Goal: Transaction & Acquisition: Book appointment/travel/reservation

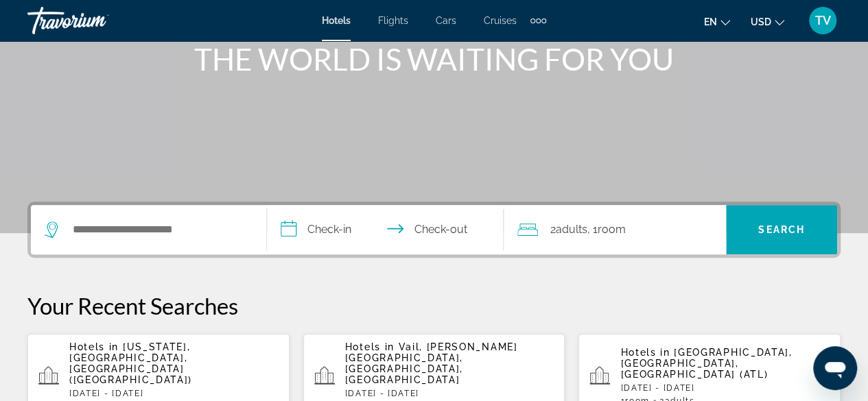
scroll to position [198, 0]
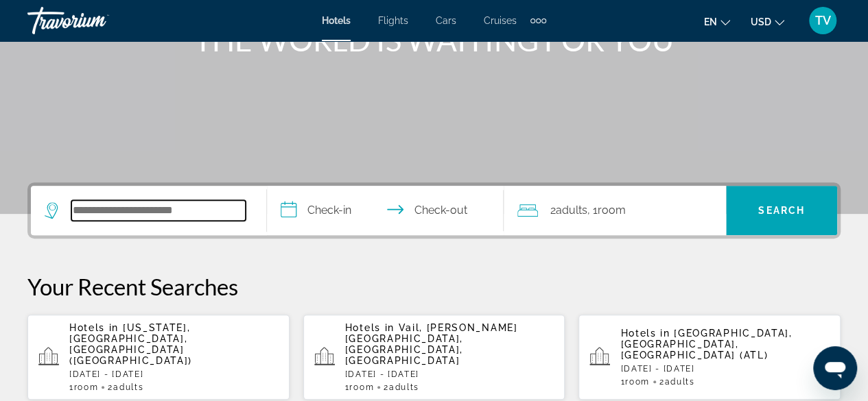
click at [203, 215] on input "Search widget" at bounding box center [158, 210] width 174 height 21
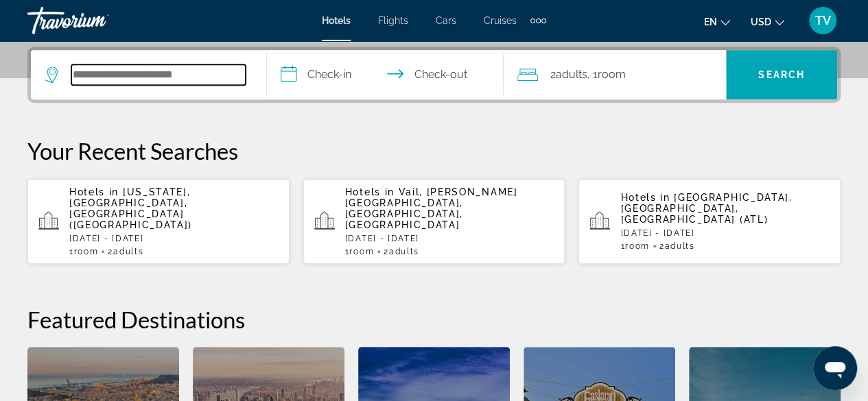
scroll to position [335, 0]
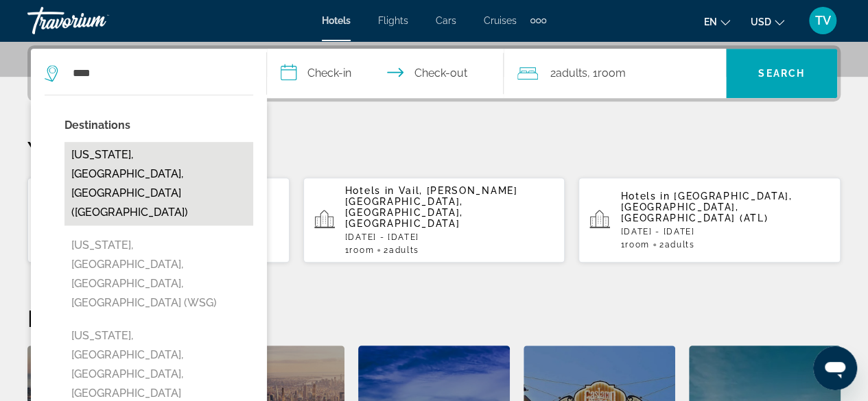
click at [155, 165] on button "[US_STATE], [GEOGRAPHIC_DATA], [GEOGRAPHIC_DATA] ([GEOGRAPHIC_DATA])" at bounding box center [158, 184] width 189 height 84
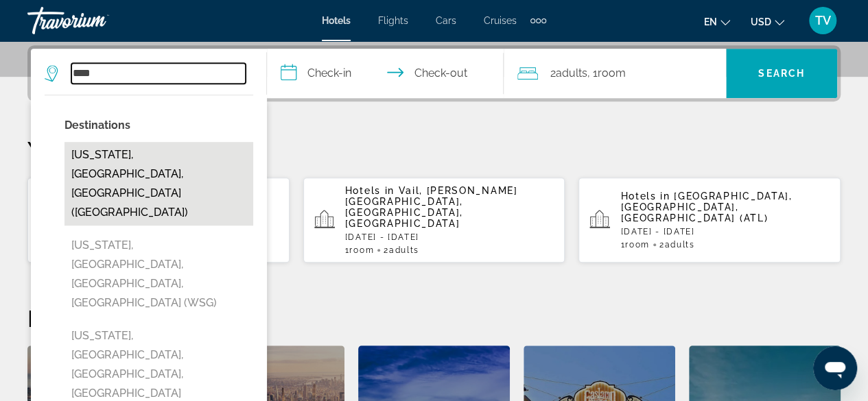
type input "**********"
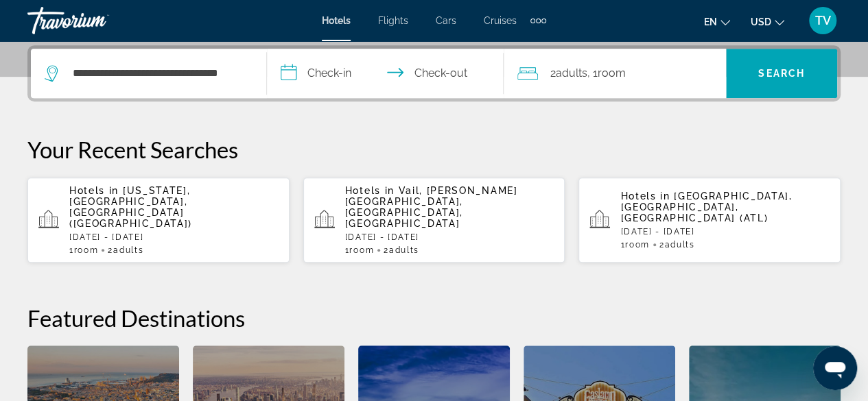
click at [344, 80] on input "**********" at bounding box center [387, 76] width 241 height 54
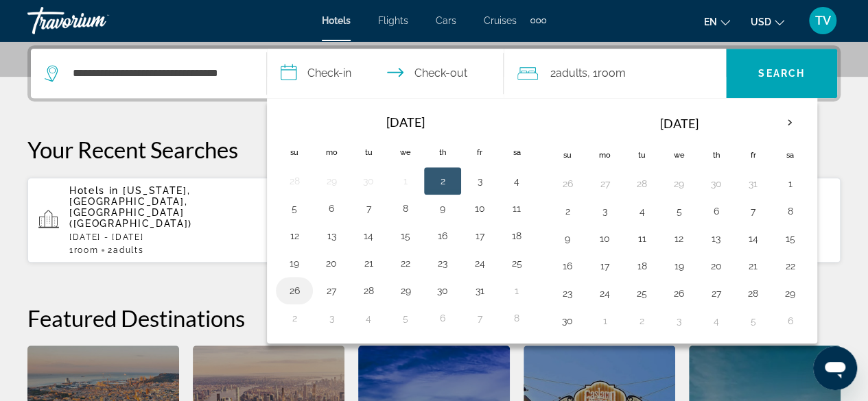
click at [292, 289] on button "26" at bounding box center [294, 290] width 22 height 19
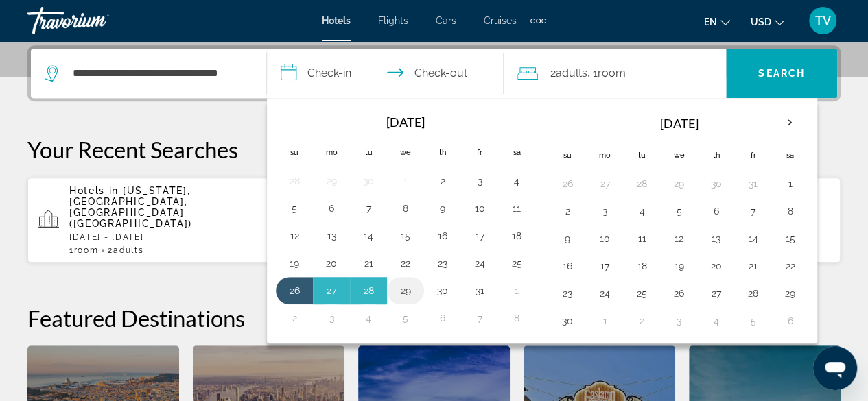
click at [398, 292] on button "29" at bounding box center [405, 290] width 22 height 19
type input "**********"
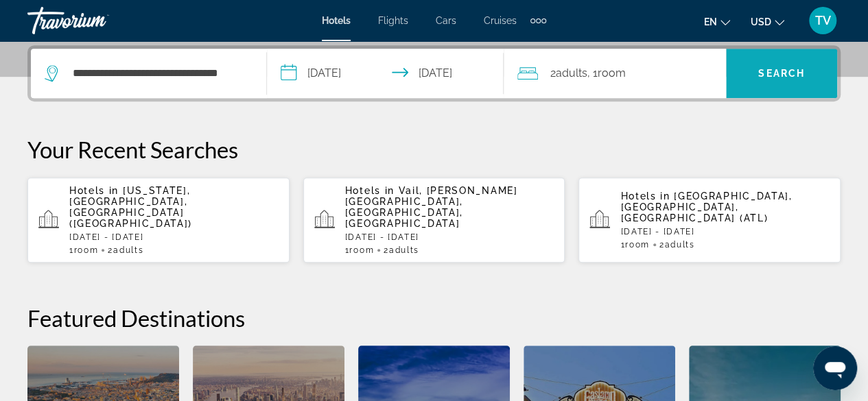
click at [768, 79] on span "Search widget" at bounding box center [781, 73] width 111 height 33
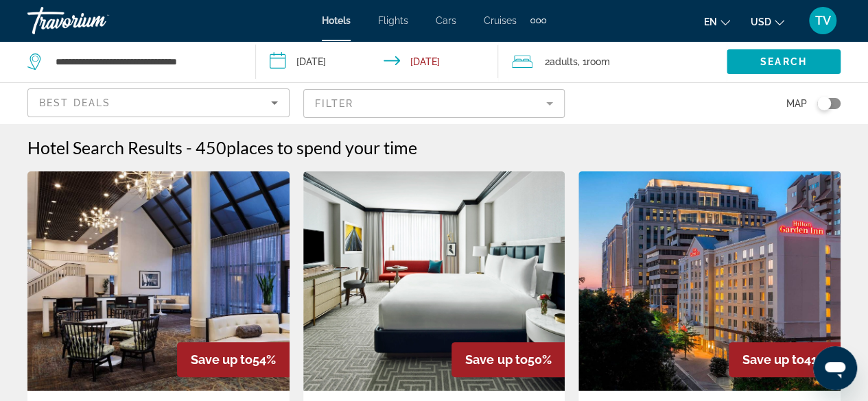
click at [547, 104] on mat-form-field "Filter" at bounding box center [434, 103] width 262 height 29
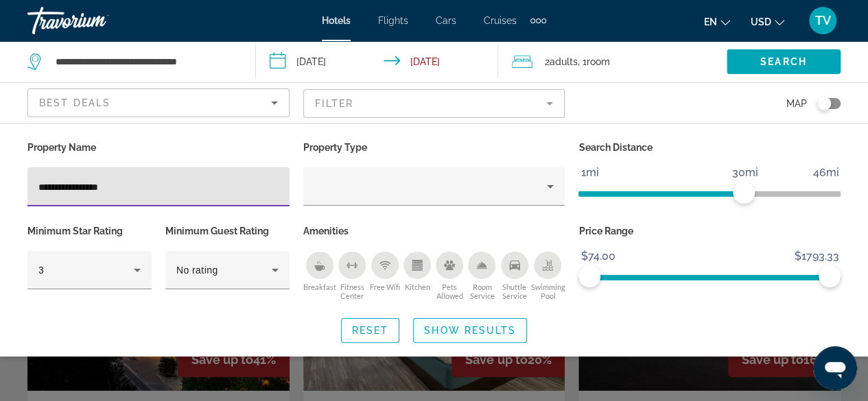
type input "**********"
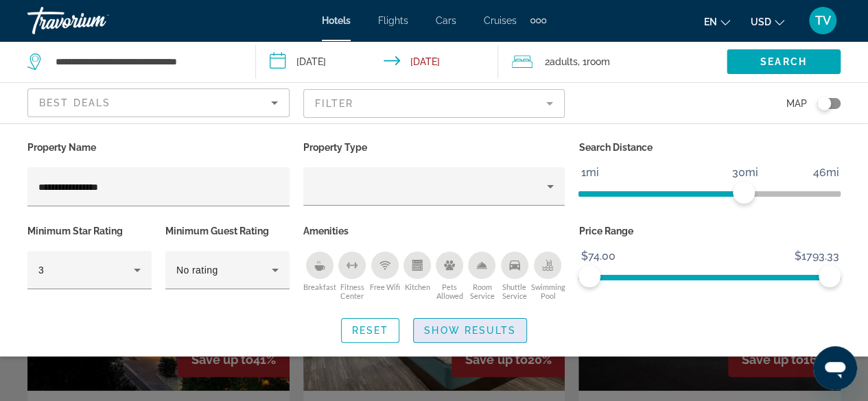
click at [440, 333] on span "Show Results" at bounding box center [470, 330] width 92 height 11
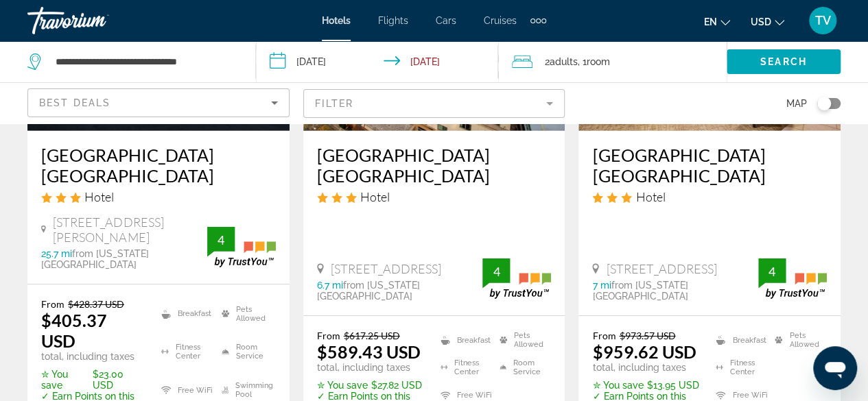
scroll to position [2049, 0]
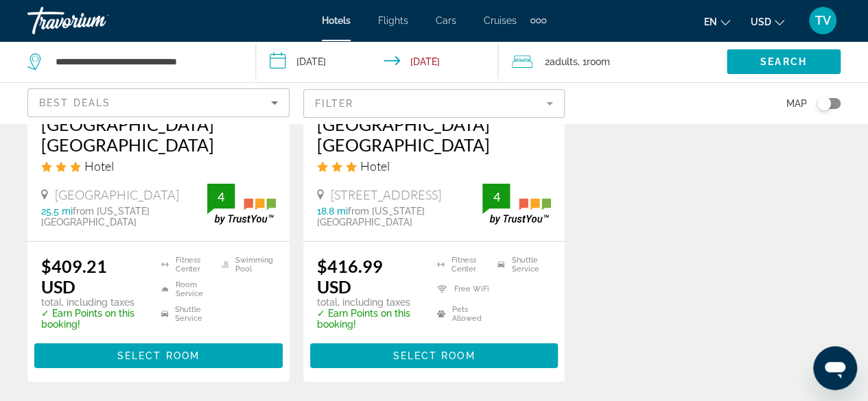
scroll to position [1933, 0]
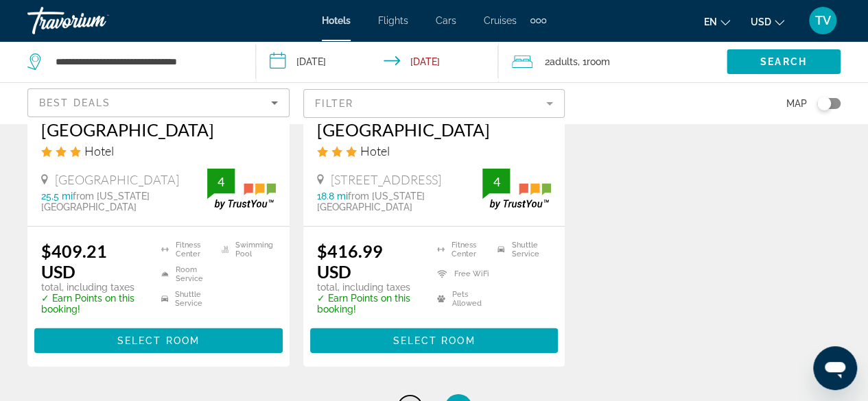
click at [409, 401] on span "1" at bounding box center [410, 408] width 7 height 15
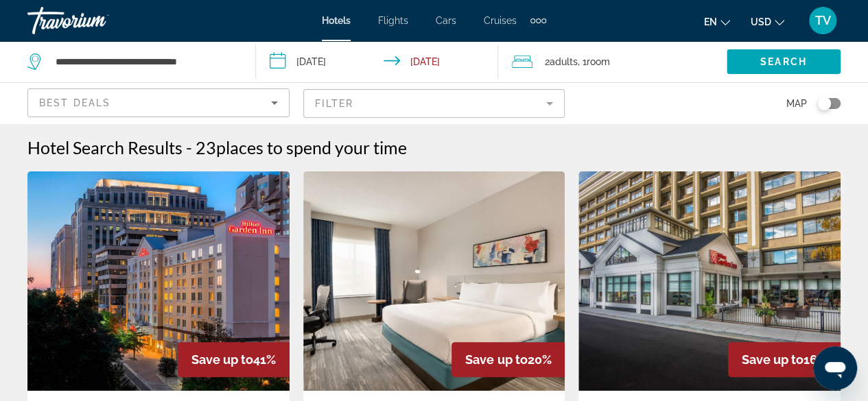
click at [827, 101] on div "Toggle map" at bounding box center [824, 104] width 14 height 14
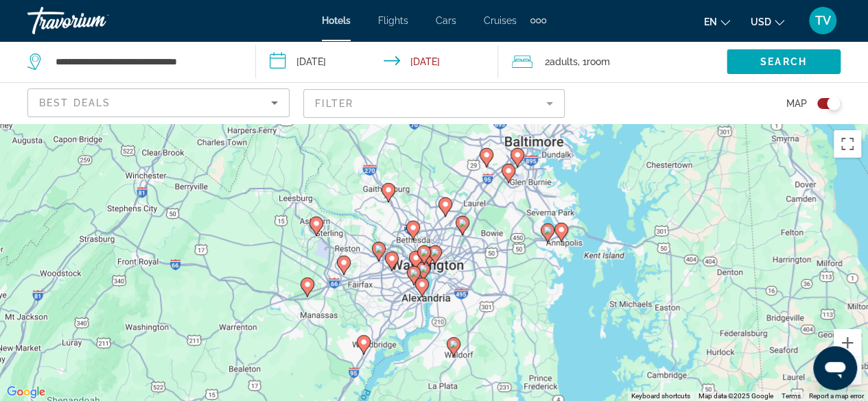
click at [482, 281] on div "To activate drag with keyboard, press Alt + Enter. Once in keyboard drag state,…" at bounding box center [434, 262] width 868 height 278
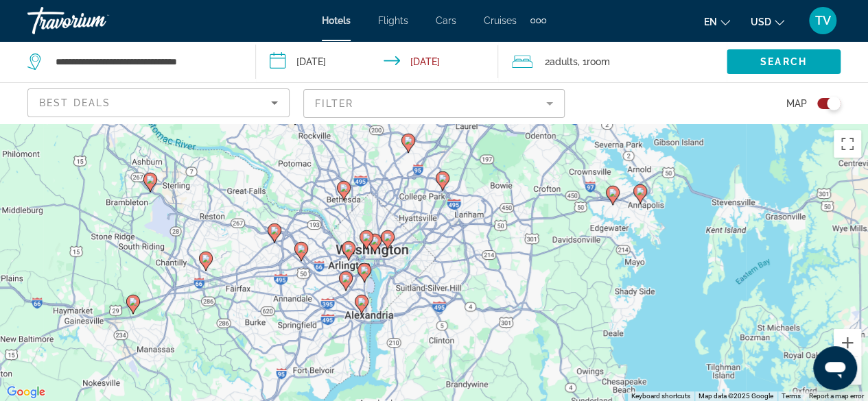
click at [482, 281] on div "To activate drag with keyboard, press Alt + Enter. Once in keyboard drag state,…" at bounding box center [434, 262] width 868 height 278
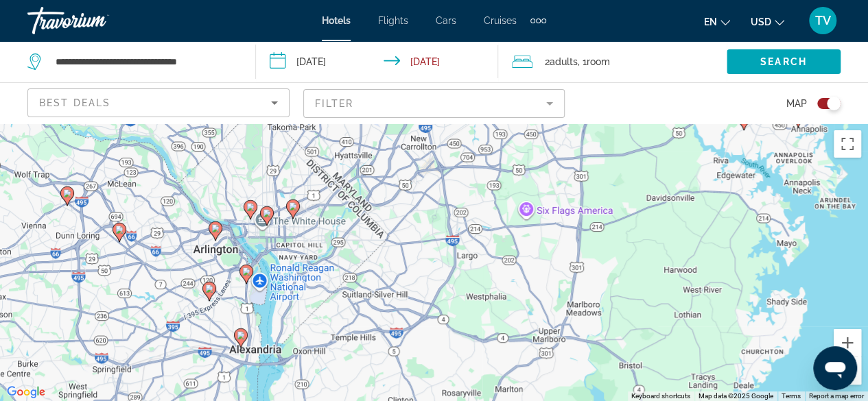
click at [482, 281] on div "To activate drag with keyboard, press Alt + Enter. Once in keyboard drag state,…" at bounding box center [434, 262] width 868 height 278
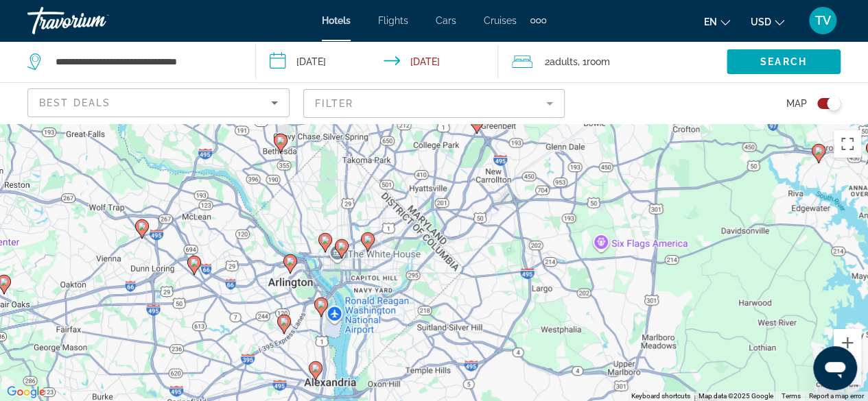
drag, startPoint x: 283, startPoint y: 266, endPoint x: 359, endPoint y: 303, distance: 84.4
click at [359, 303] on div "To activate drag with keyboard, press Alt + Enter. Once in keyboard drag state,…" at bounding box center [434, 262] width 868 height 278
click at [366, 263] on div "To activate drag with keyboard, press Alt + Enter. Once in keyboard drag state,…" at bounding box center [434, 262] width 868 height 278
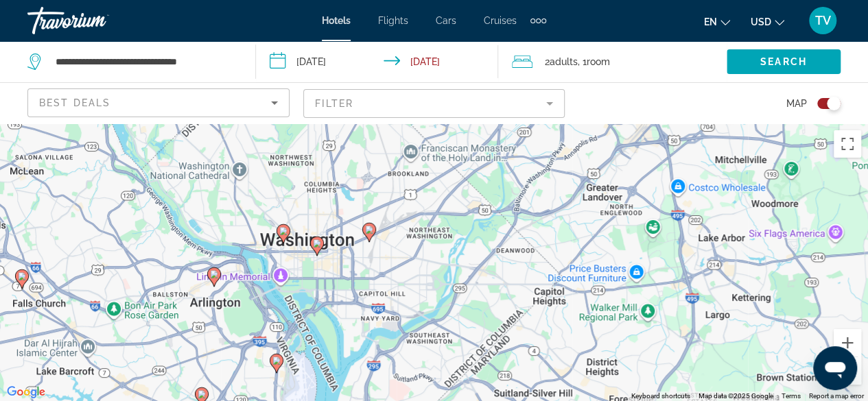
click at [366, 263] on div "To activate drag with keyboard, press Alt + Enter. Once in keyboard drag state,…" at bounding box center [434, 262] width 868 height 278
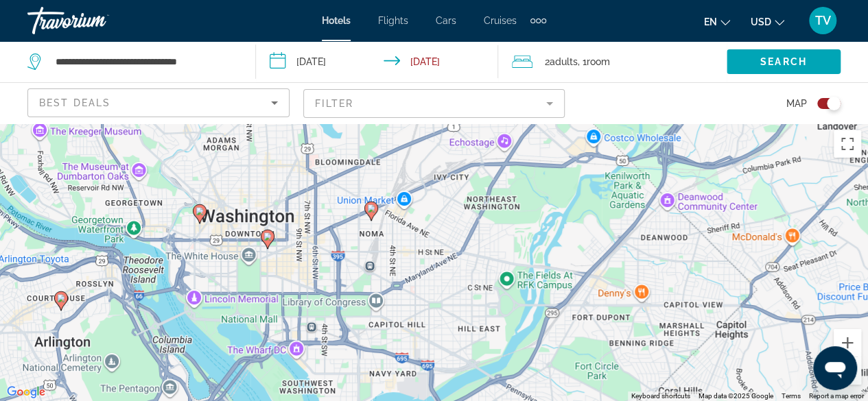
click at [366, 263] on div "To activate drag with keyboard, press Alt + Enter. Once in keyboard drag state,…" at bounding box center [434, 262] width 868 height 278
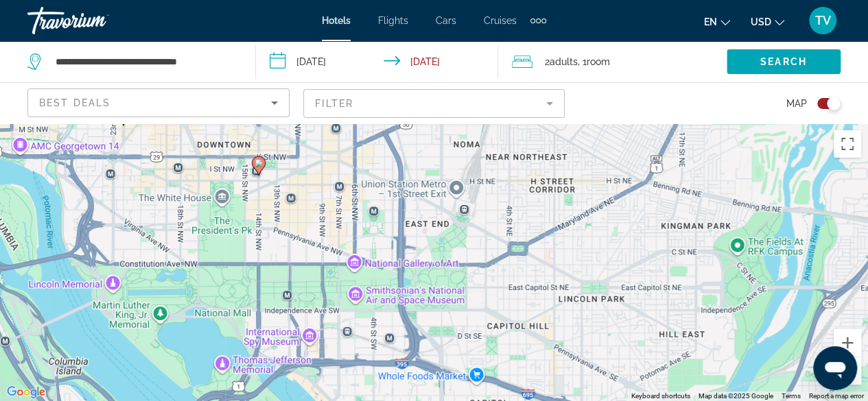
drag, startPoint x: 403, startPoint y: 274, endPoint x: 495, endPoint y: 209, distance: 112.7
click at [495, 209] on div "To activate drag with keyboard, press Alt + Enter. Once in keyboard drag state,…" at bounding box center [434, 262] width 868 height 278
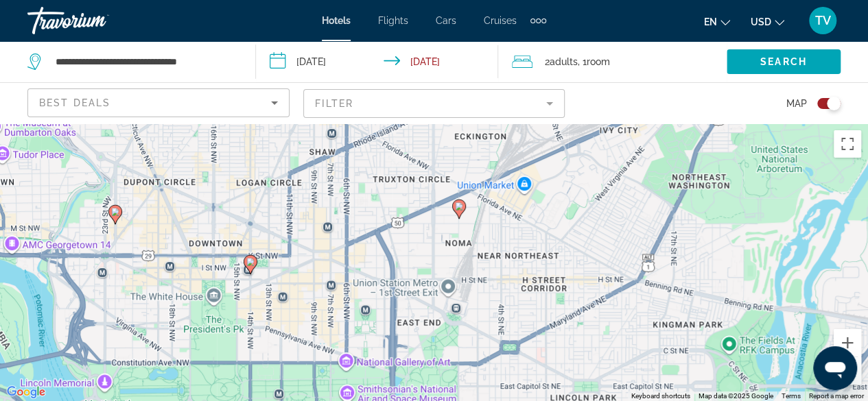
drag, startPoint x: 468, startPoint y: 230, endPoint x: 460, endPoint y: 331, distance: 101.9
click at [460, 331] on div "To activate drag with keyboard, press Alt + Enter. Once in keyboard drag state,…" at bounding box center [434, 262] width 868 height 278
click at [458, 213] on icon "Main content" at bounding box center [458, 209] width 12 height 18
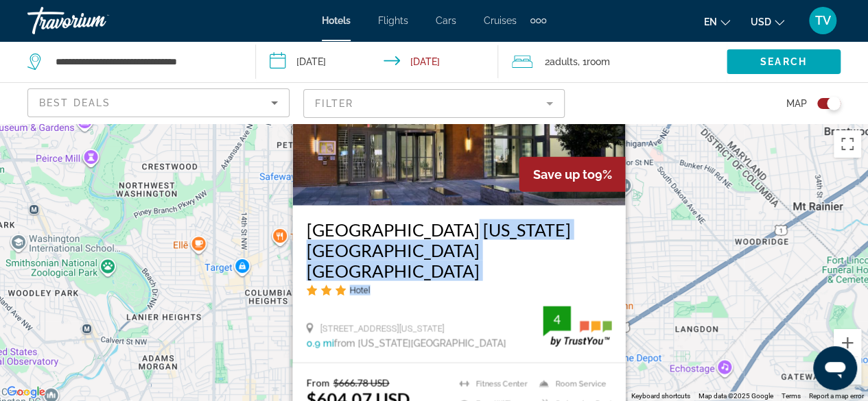
drag, startPoint x: 431, startPoint y: 295, endPoint x: 434, endPoint y: 237, distance: 57.7
click at [434, 237] on div "[GEOGRAPHIC_DATA] [US_STATE][GEOGRAPHIC_DATA] [GEOGRAPHIC_DATA] Hotel [STREET_A…" at bounding box center [458, 283] width 333 height 157
click at [262, 315] on div "To activate drag with keyboard, press Alt + Enter. Once in keyboard drag state,…" at bounding box center [434, 262] width 868 height 278
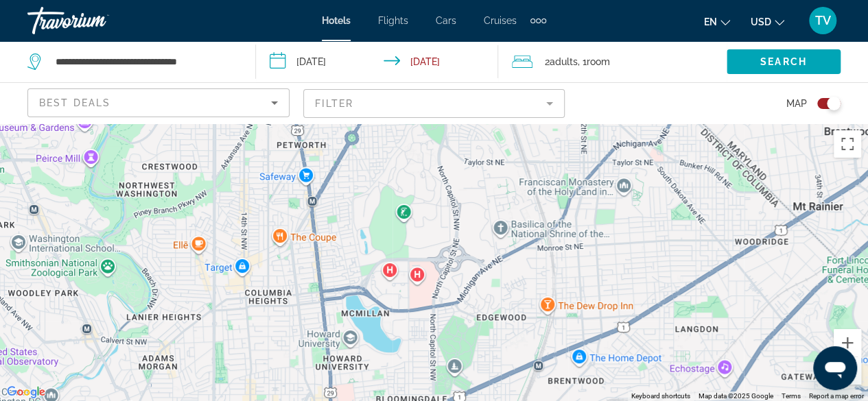
click at [389, 270] on div "To activate drag with keyboard, press Alt + Enter. Once in keyboard drag state,…" at bounding box center [434, 262] width 868 height 278
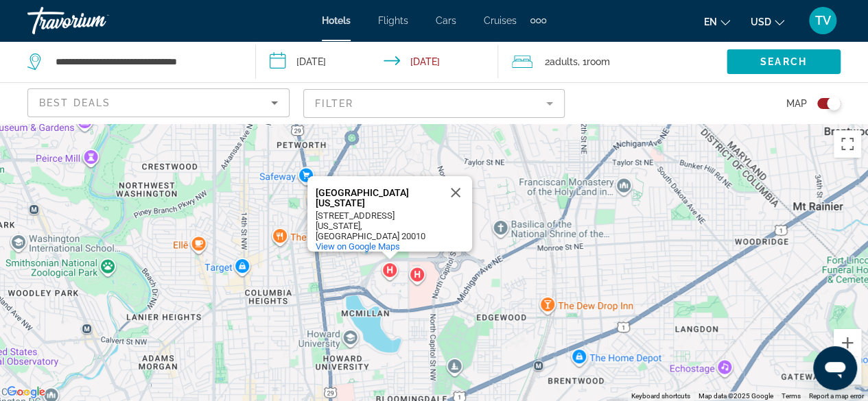
click at [501, 270] on div "To activate drag with keyboard, press Alt + Enter. Once in keyboard drag state,…" at bounding box center [434, 262] width 868 height 278
click at [456, 197] on button "Close" at bounding box center [455, 192] width 33 height 33
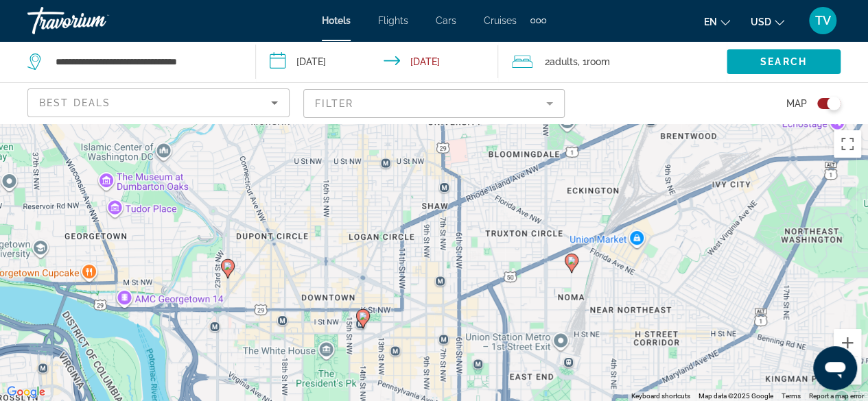
drag, startPoint x: 456, startPoint y: 202, endPoint x: 567, endPoint y: -40, distance: 266.8
click at [567, 0] on html "**********" at bounding box center [434, 200] width 868 height 401
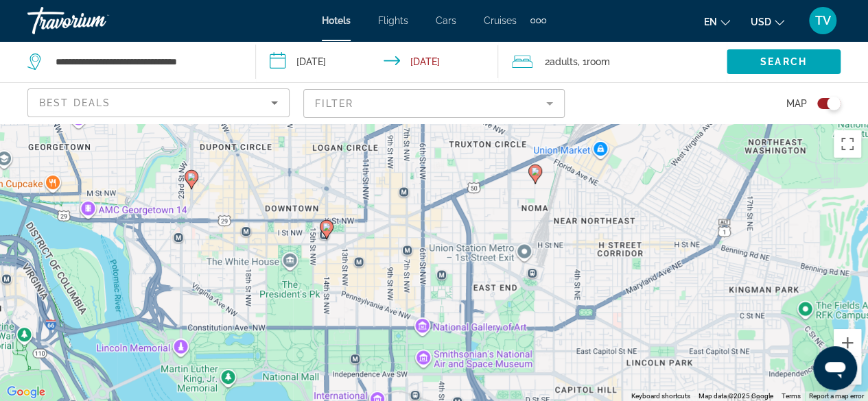
drag, startPoint x: 594, startPoint y: 331, endPoint x: 556, endPoint y: 238, distance: 100.6
click at [556, 238] on div "To activate drag with keyboard, press Alt + Enter. Once in keyboard drag state,…" at bounding box center [434, 262] width 868 height 278
click at [534, 173] on image "Main content" at bounding box center [535, 171] width 8 height 8
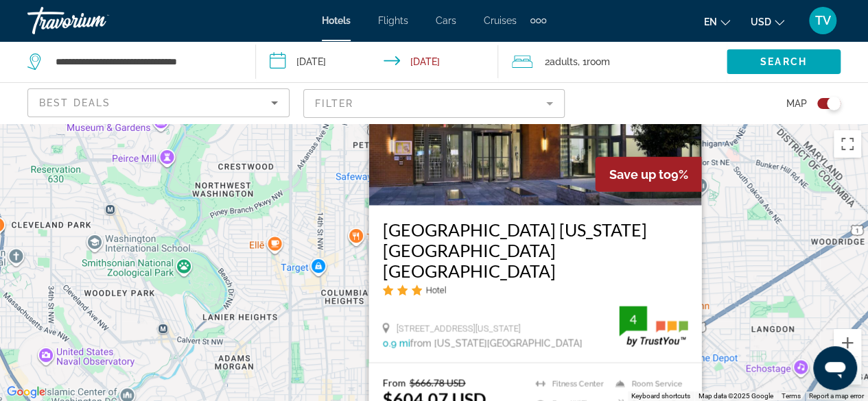
click at [746, 211] on div "To activate drag with keyboard, press Alt + Enter. Once in keyboard drag state,…" at bounding box center [434, 262] width 868 height 278
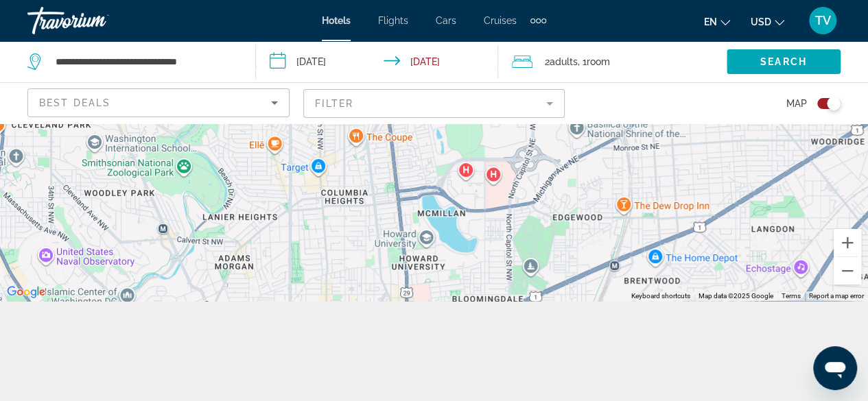
scroll to position [107, 0]
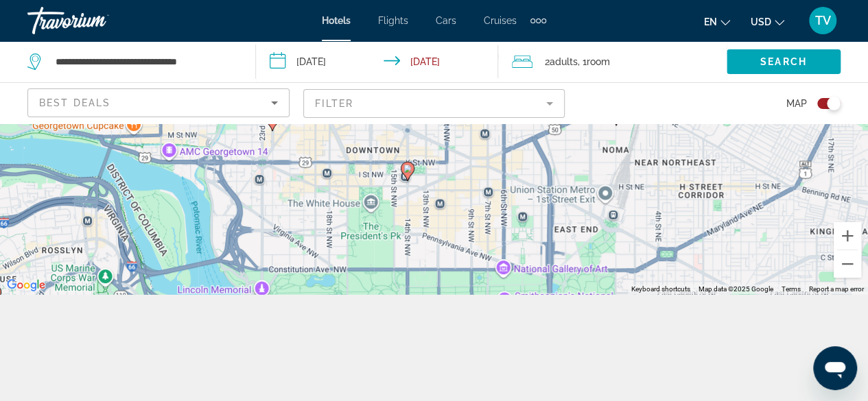
drag, startPoint x: 753, startPoint y: 224, endPoint x: 832, endPoint y: -60, distance: 294.8
click at [832, 0] on html "**********" at bounding box center [434, 93] width 868 height 401
click at [407, 166] on image "Main content" at bounding box center [407, 169] width 8 height 8
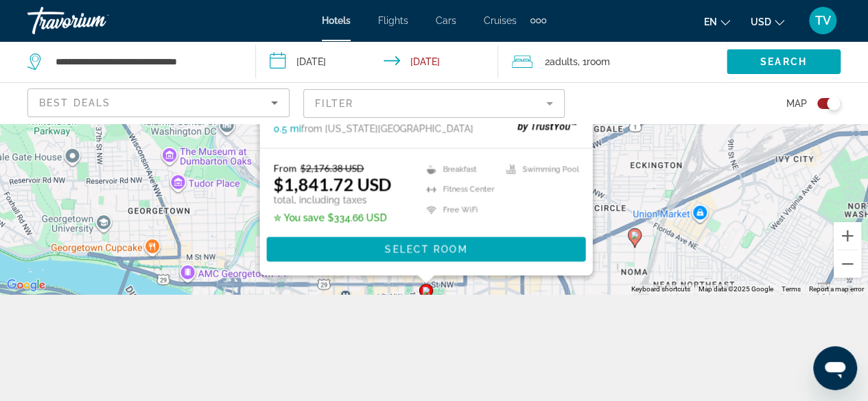
drag, startPoint x: 690, startPoint y: 249, endPoint x: 707, endPoint y: 141, distance: 109.7
click at [707, 141] on div "To activate drag with keyboard, press Alt + Enter. Once in keyboard drag state,…" at bounding box center [434, 155] width 868 height 278
